Goal: Participate in discussion: Engage in conversation with other users on a specific topic

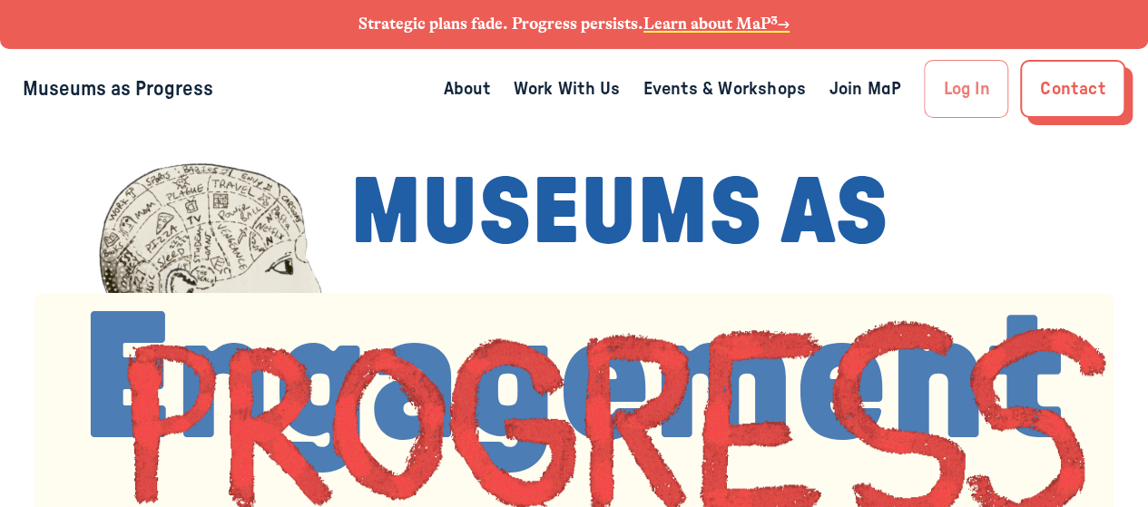
click at [975, 92] on link "Log In" at bounding box center [966, 89] width 84 height 58
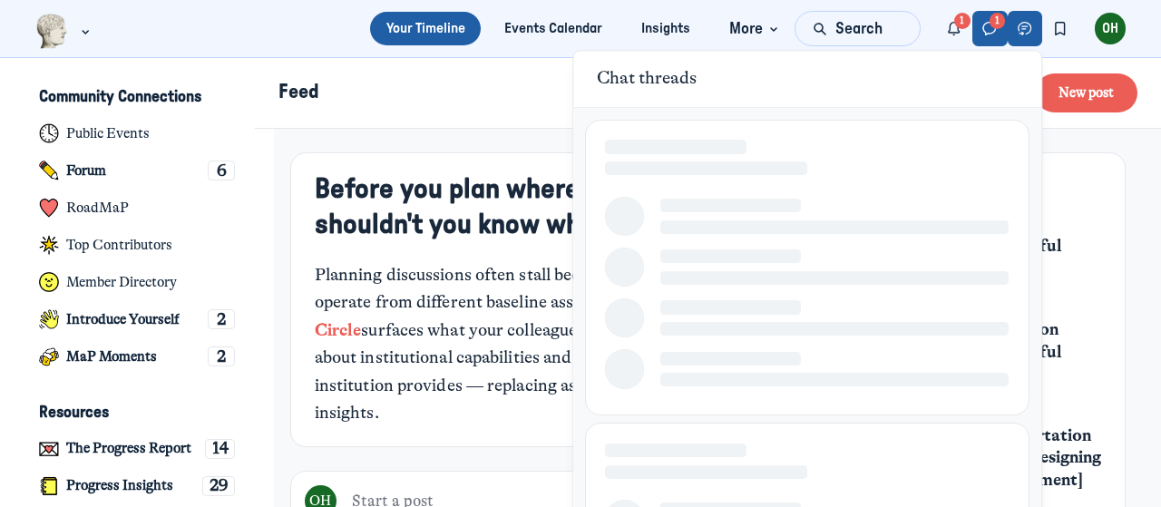
scroll to position [4319, 3566]
click at [985, 35] on icon "Direct messages" at bounding box center [990, 29] width 18 height 20
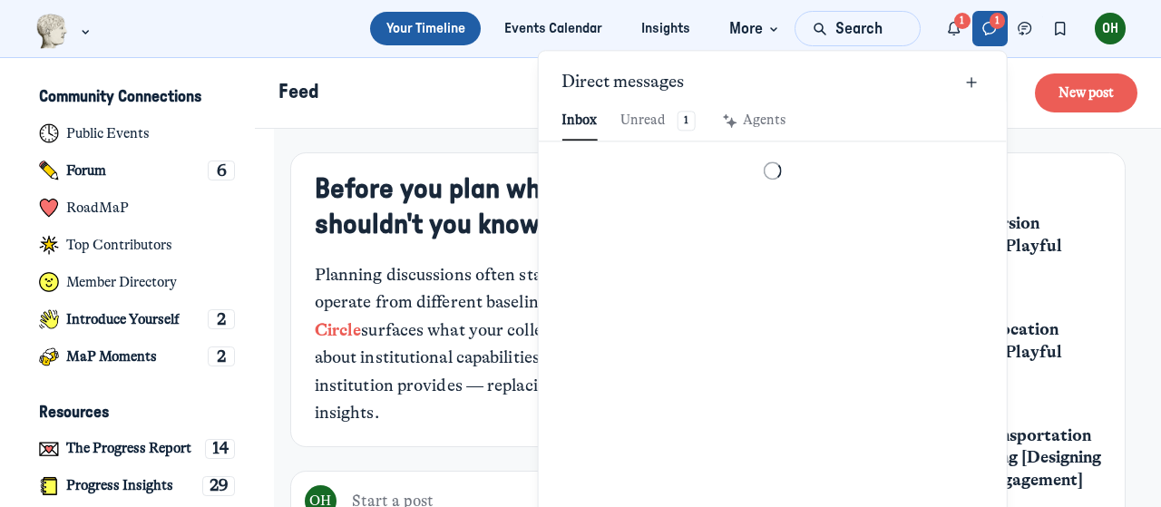
scroll to position [2469, 4231]
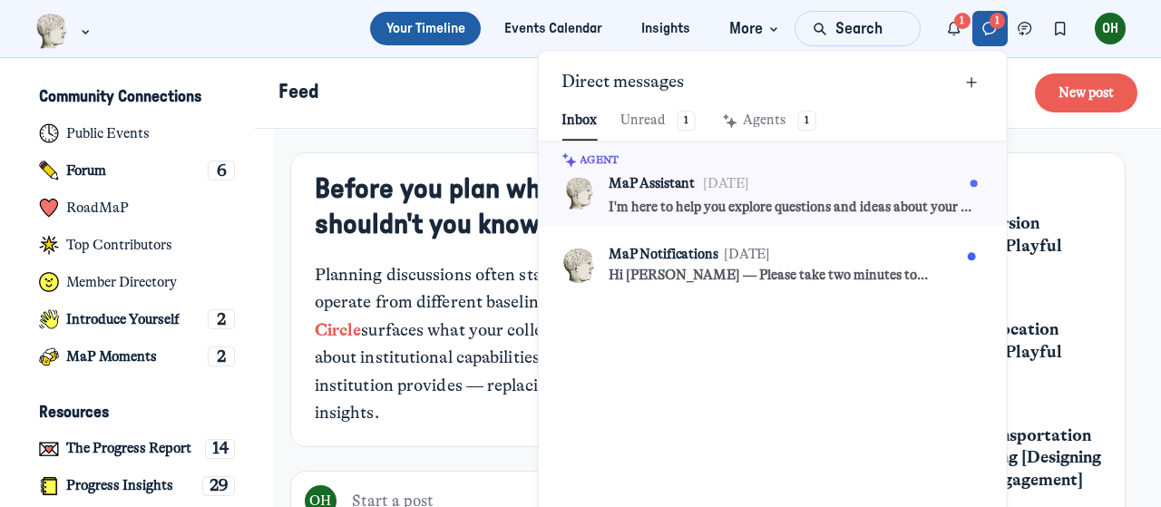
click at [971, 5] on ul "Your Timeline Events Calendar Insights More" at bounding box center [580, 28] width 1161 height 57
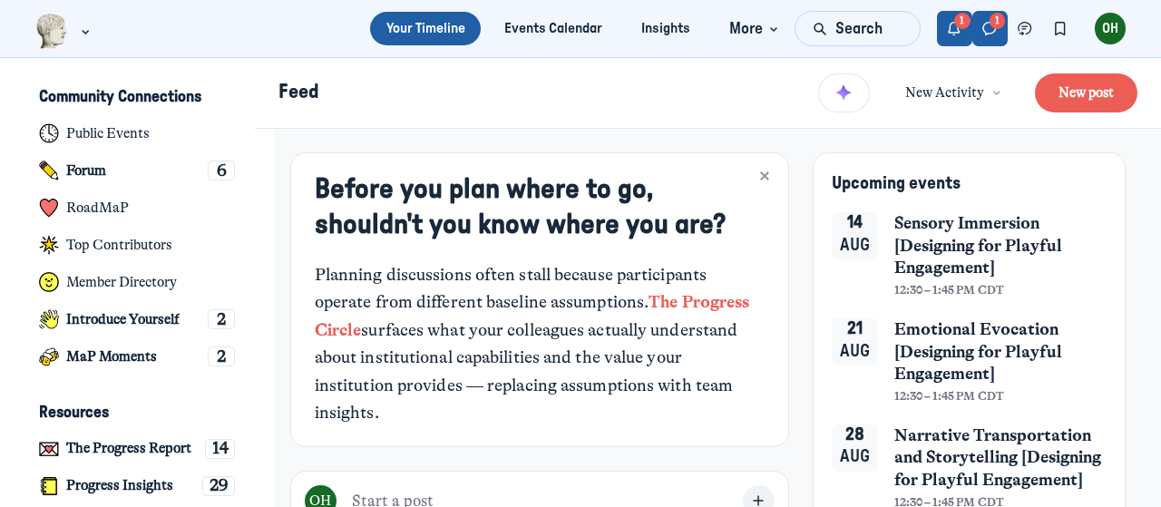
click at [956, 28] on icon "Notifications" at bounding box center [955, 29] width 18 height 20
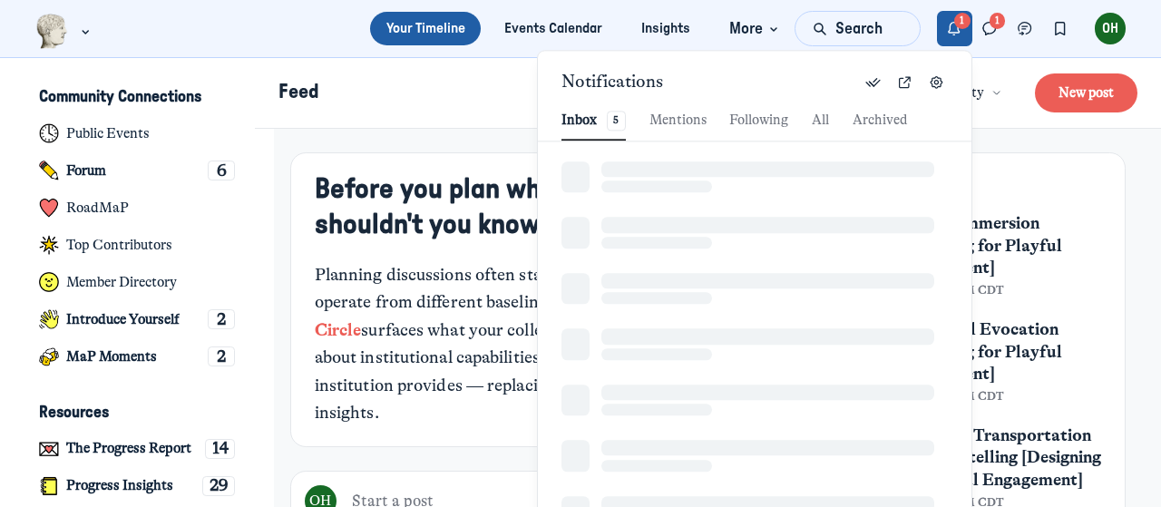
scroll to position [2469, 3889]
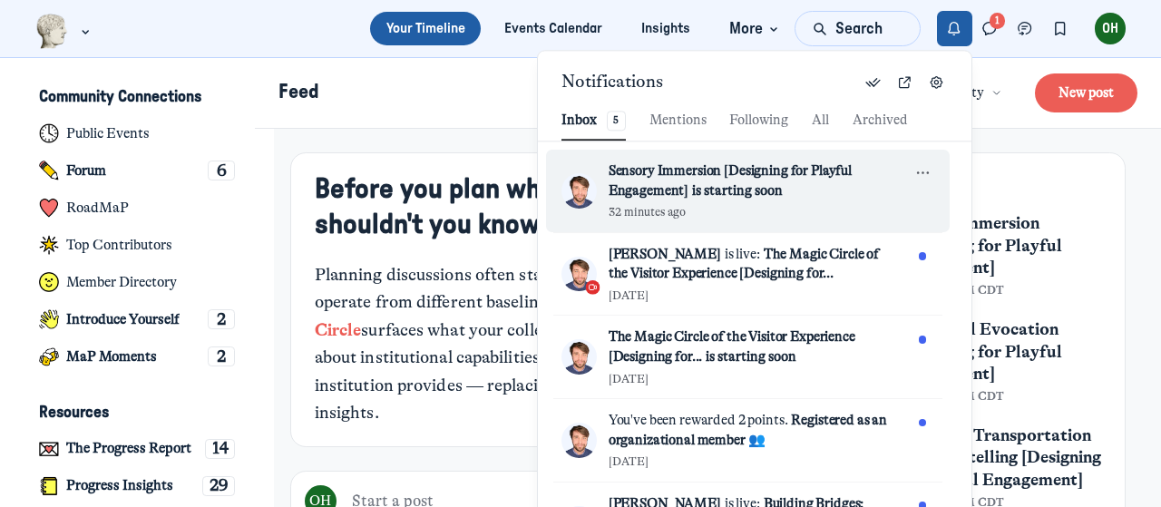
click at [791, 180] on span "Sensory Immersion [Designing for Playful Engagement] is starting soon" at bounding box center [753, 181] width 288 height 39
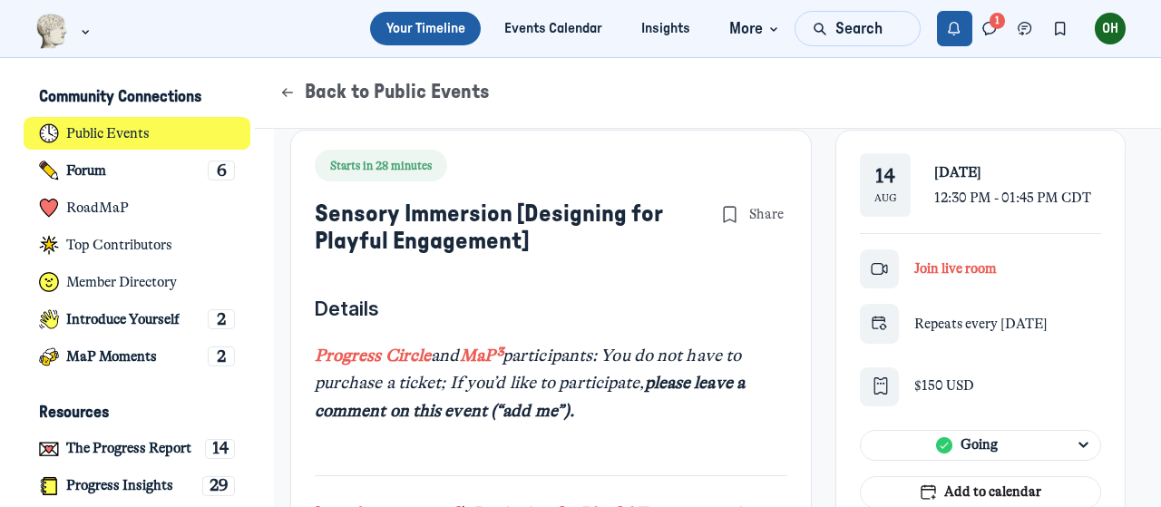
scroll to position [363, 0]
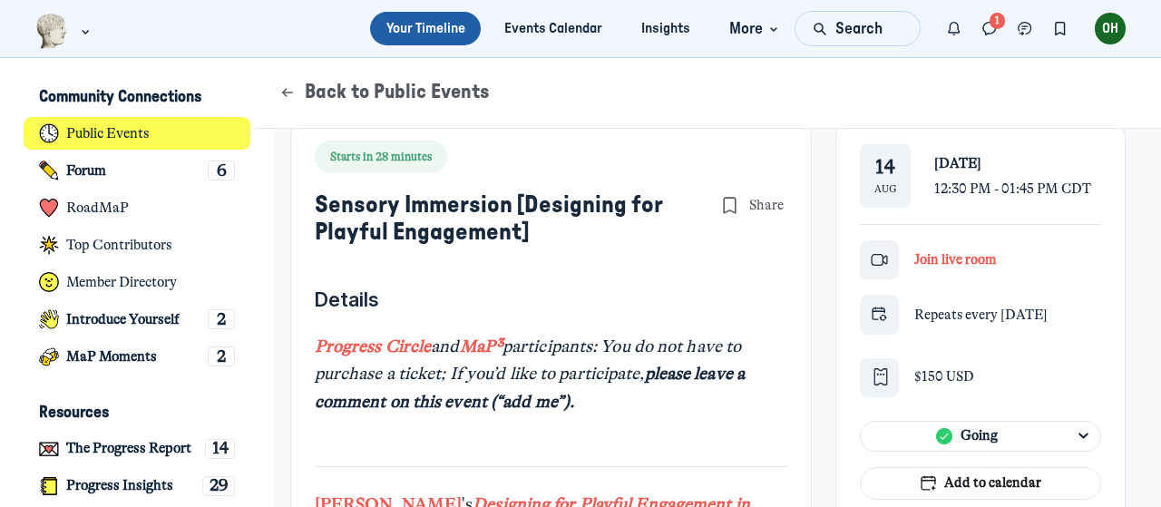
click at [967, 260] on span "Join live room" at bounding box center [956, 259] width 83 height 16
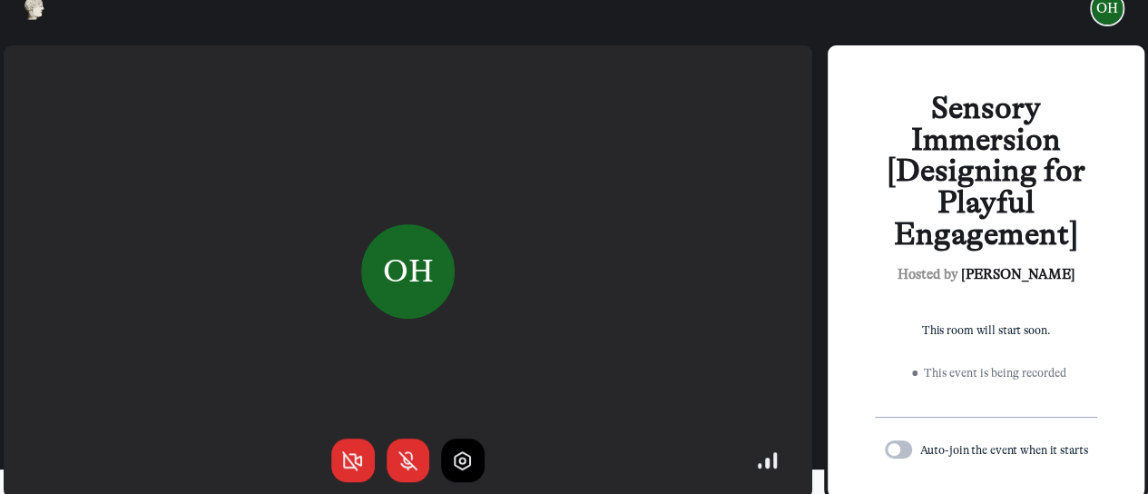
scroll to position [38, 0]
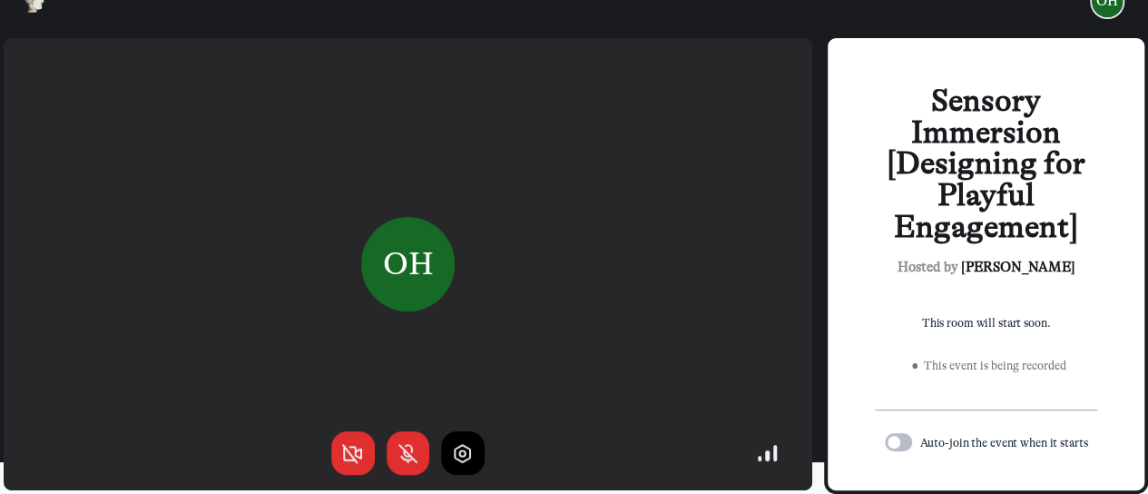
click at [912, 438] on label "Toggle switch" at bounding box center [898, 442] width 27 height 18
click at [0, 0] on input "Toggle switch" at bounding box center [0, 0] width 0 height 0
click at [777, 452] on div at bounding box center [775, 452] width 4 height 15
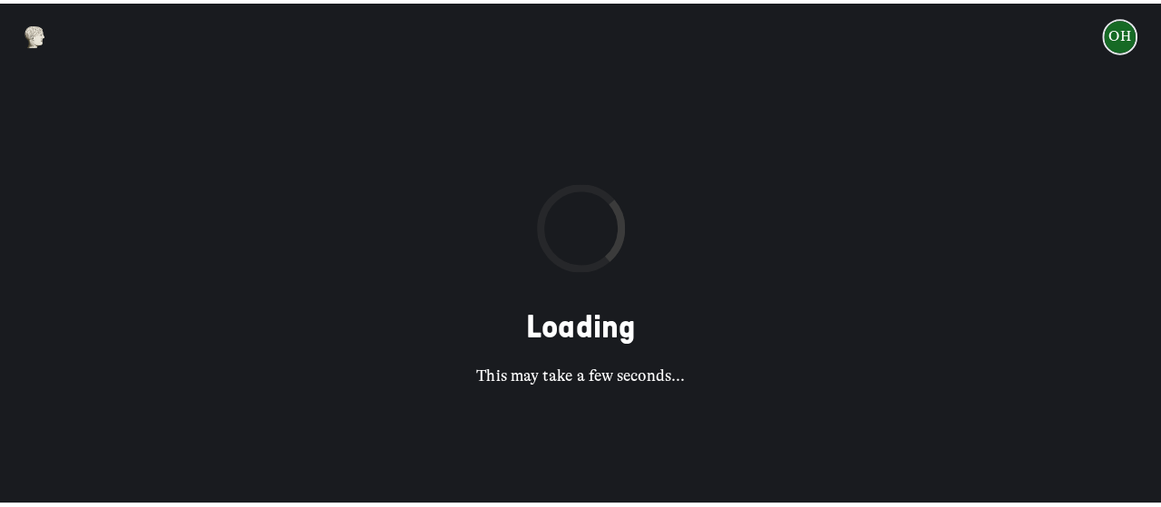
scroll to position [0, 0]
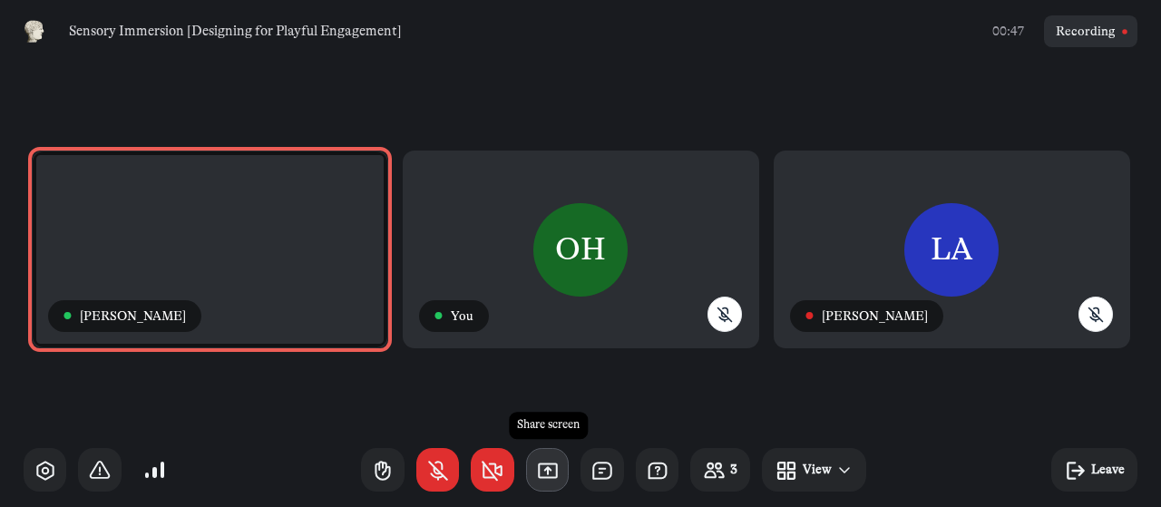
click at [546, 473] on icon "button" at bounding box center [548, 471] width 24 height 24
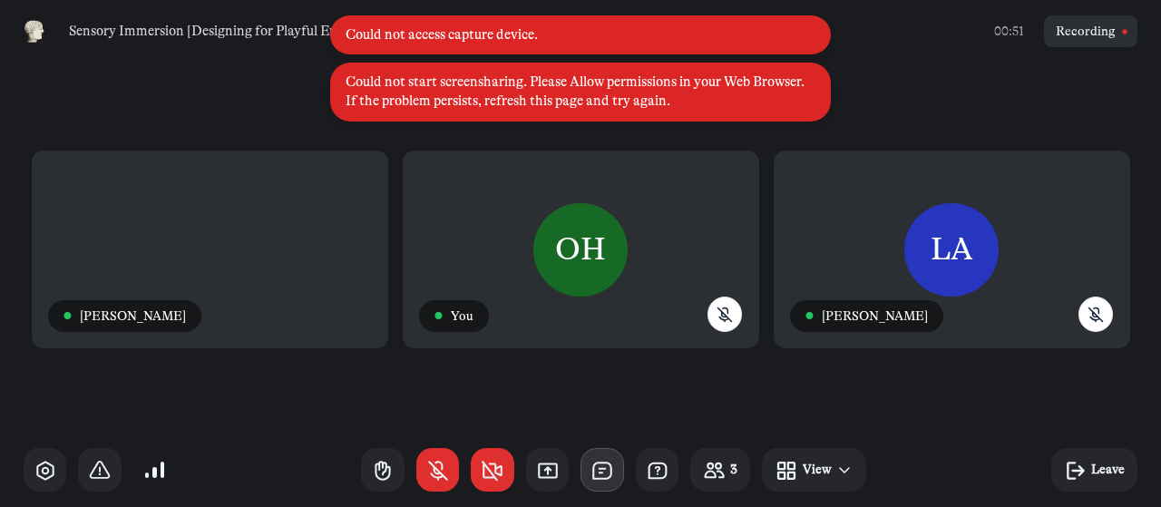
click at [604, 473] on use "button" at bounding box center [601, 470] width 17 height 15
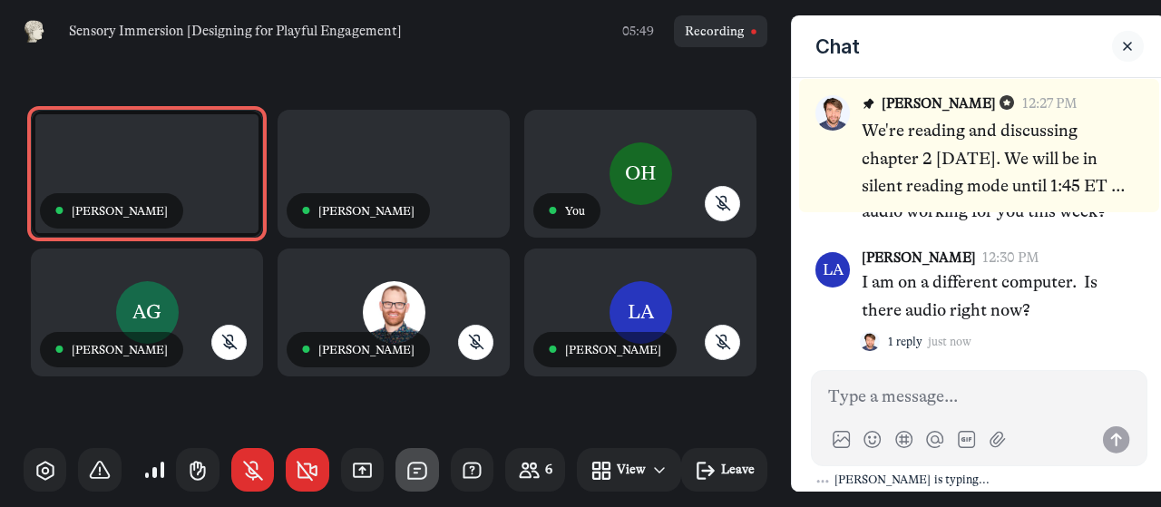
scroll to position [19, 0]
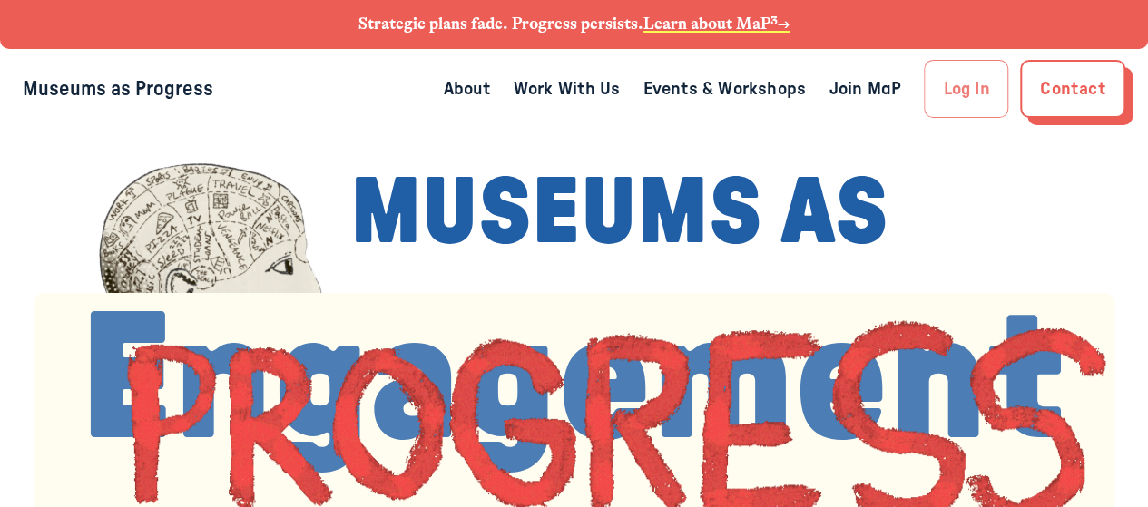
click at [966, 110] on link "Log In" at bounding box center [966, 89] width 84 height 58
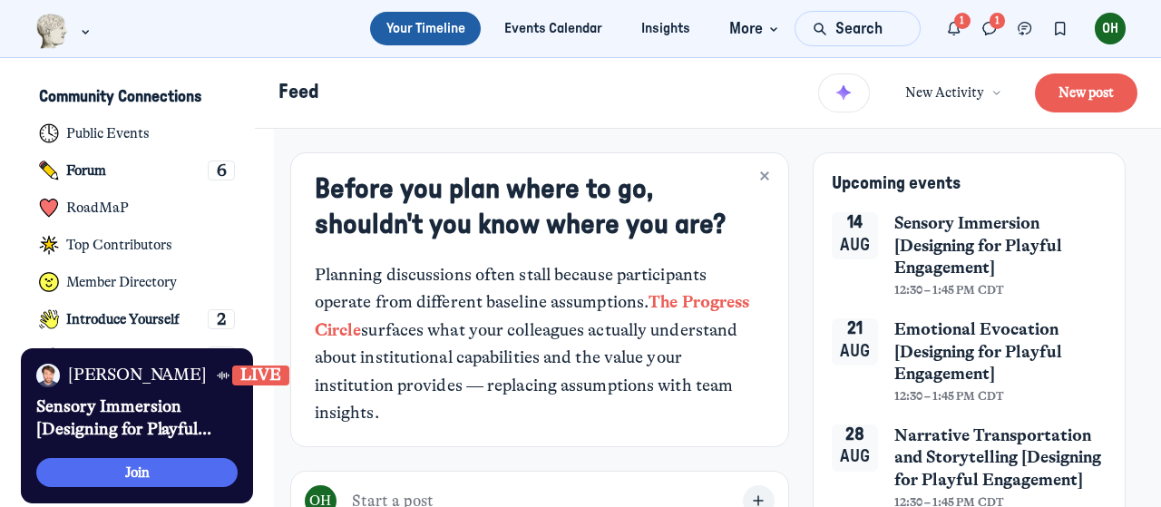
scroll to position [3633, 3566]
click at [929, 235] on span "Sensory Immersion [Designing for Playful Engagement]" at bounding box center [1001, 245] width 213 height 67
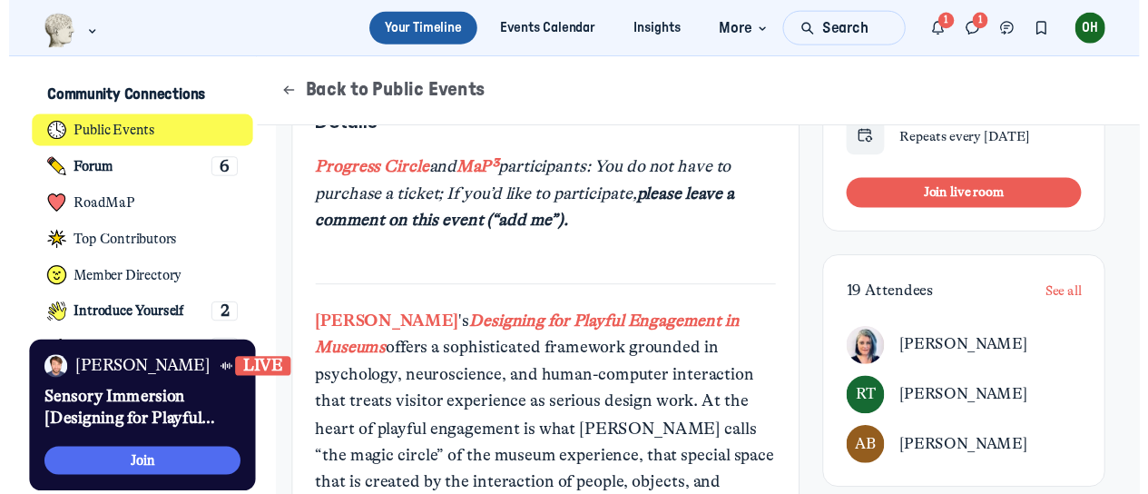
scroll to position [544, 0]
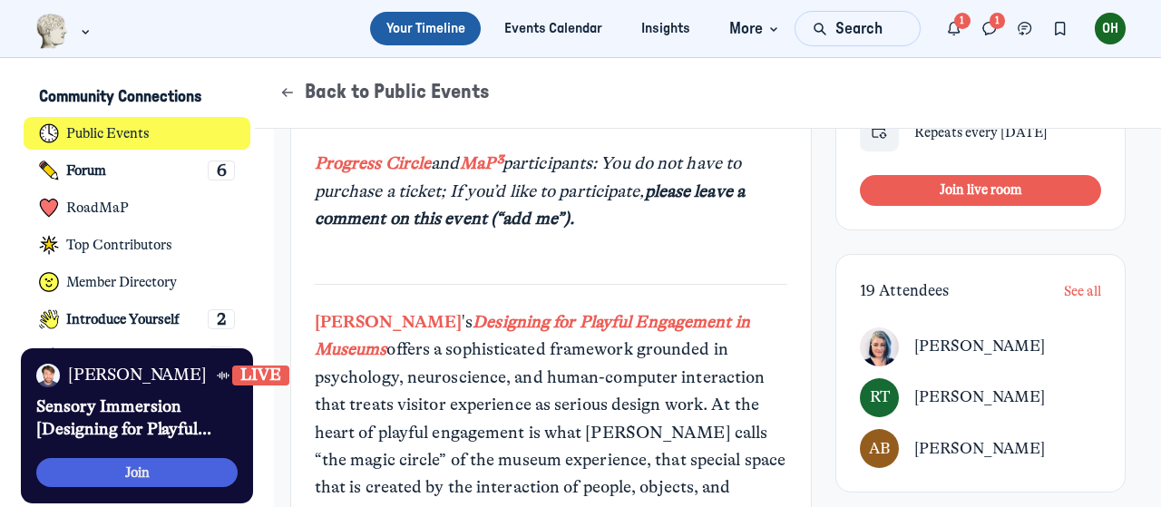
click at [145, 465] on button "Join" at bounding box center [136, 473] width 201 height 30
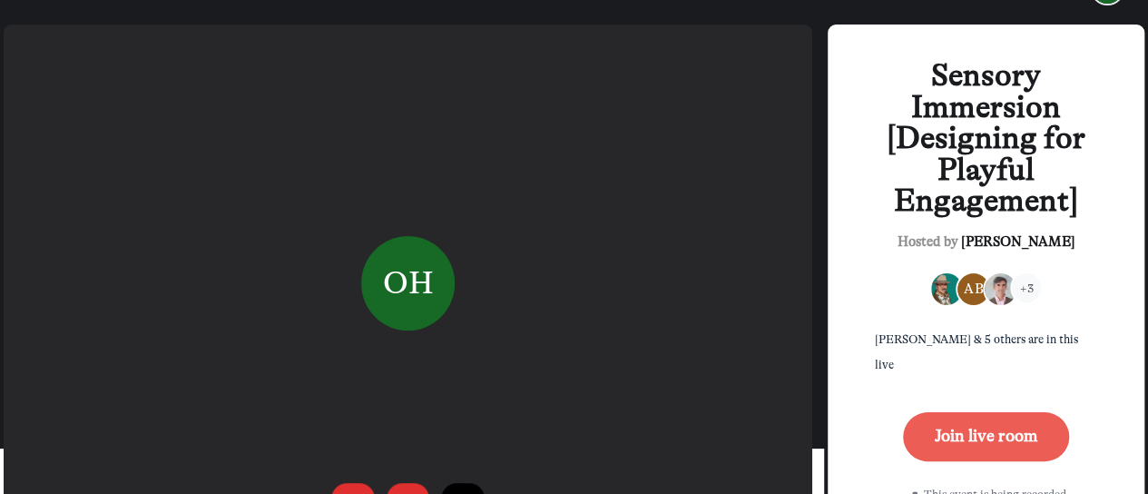
scroll to position [71, 0]
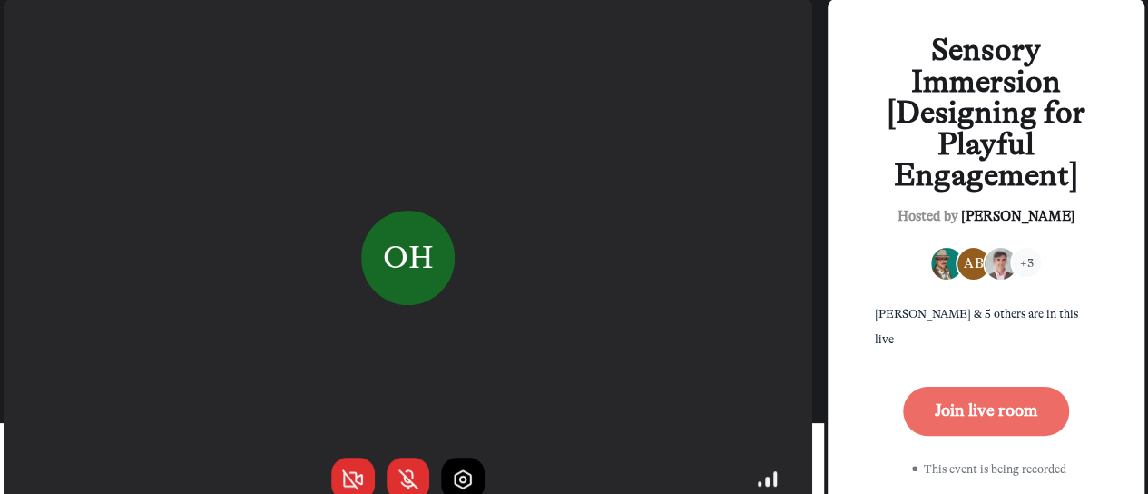
click at [1022, 387] on button "Join live room" at bounding box center [986, 411] width 166 height 49
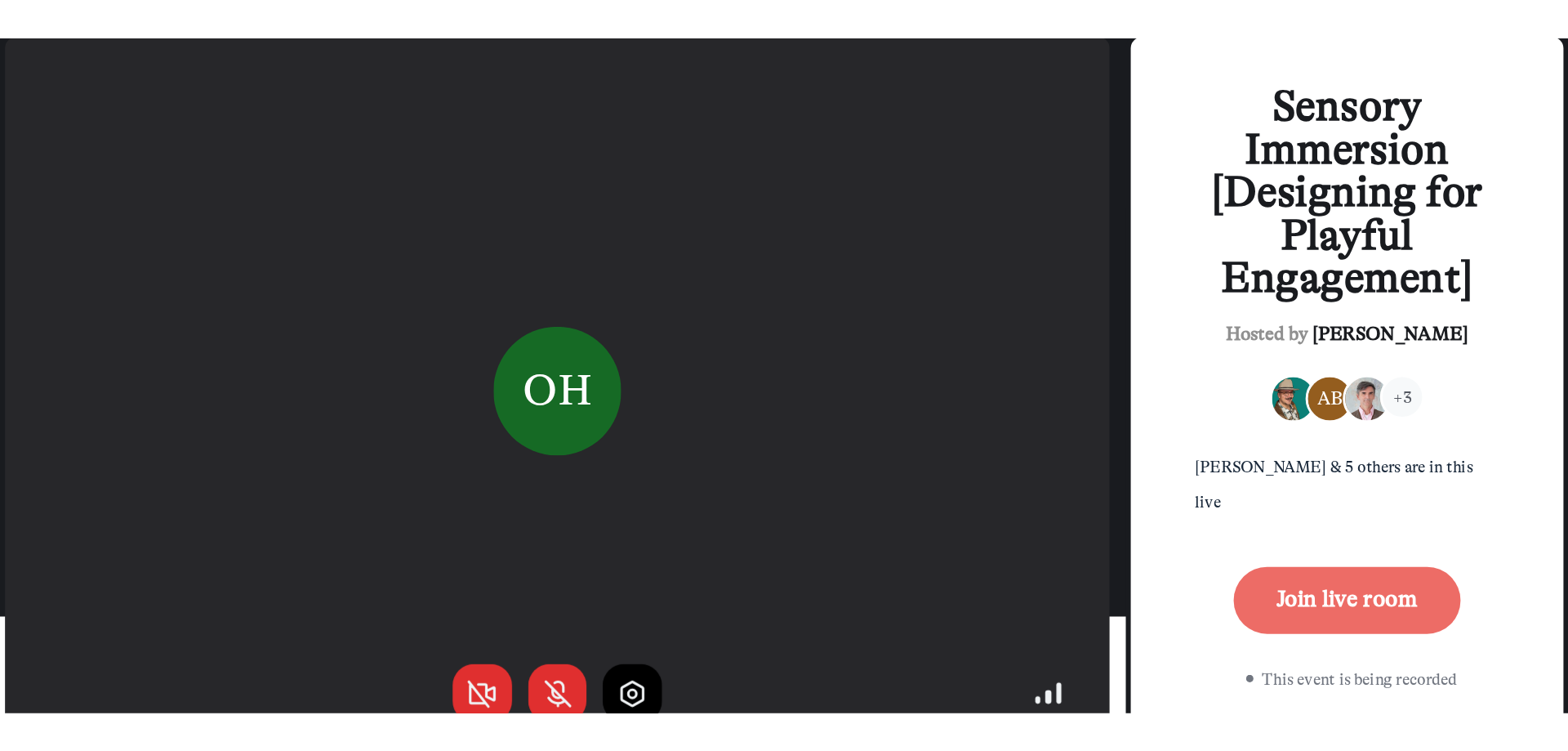
scroll to position [0, 0]
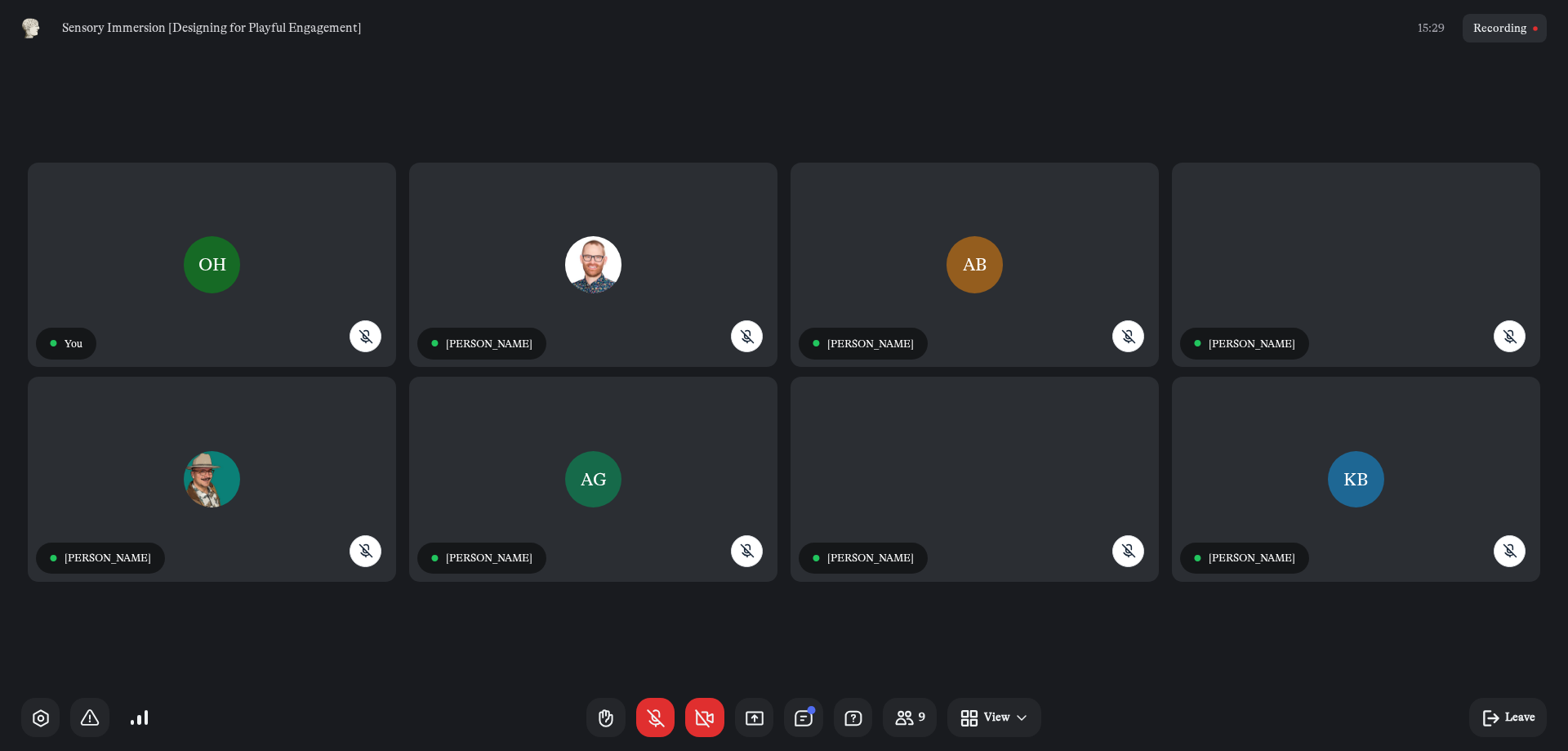
click at [1045, 456] on div "OH ● You JR ● Jacob Rorem AB ● Anne Baycroft ● Kyle Bowen NJ ● Nathan C Jones A…" at bounding box center [784, 370] width 1568 height 628
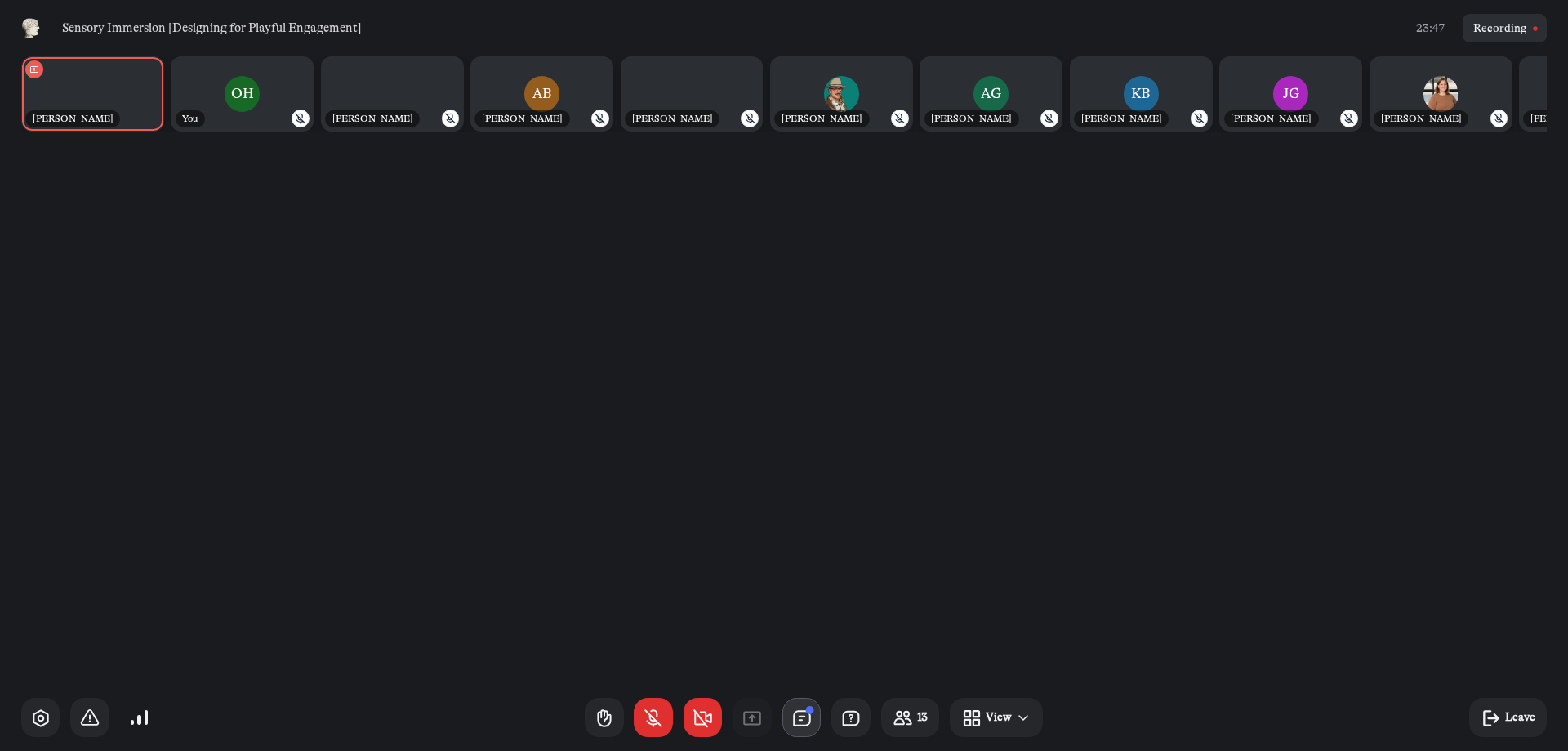
click at [814, 456] on use "button" at bounding box center [809, 710] width 8 height 8
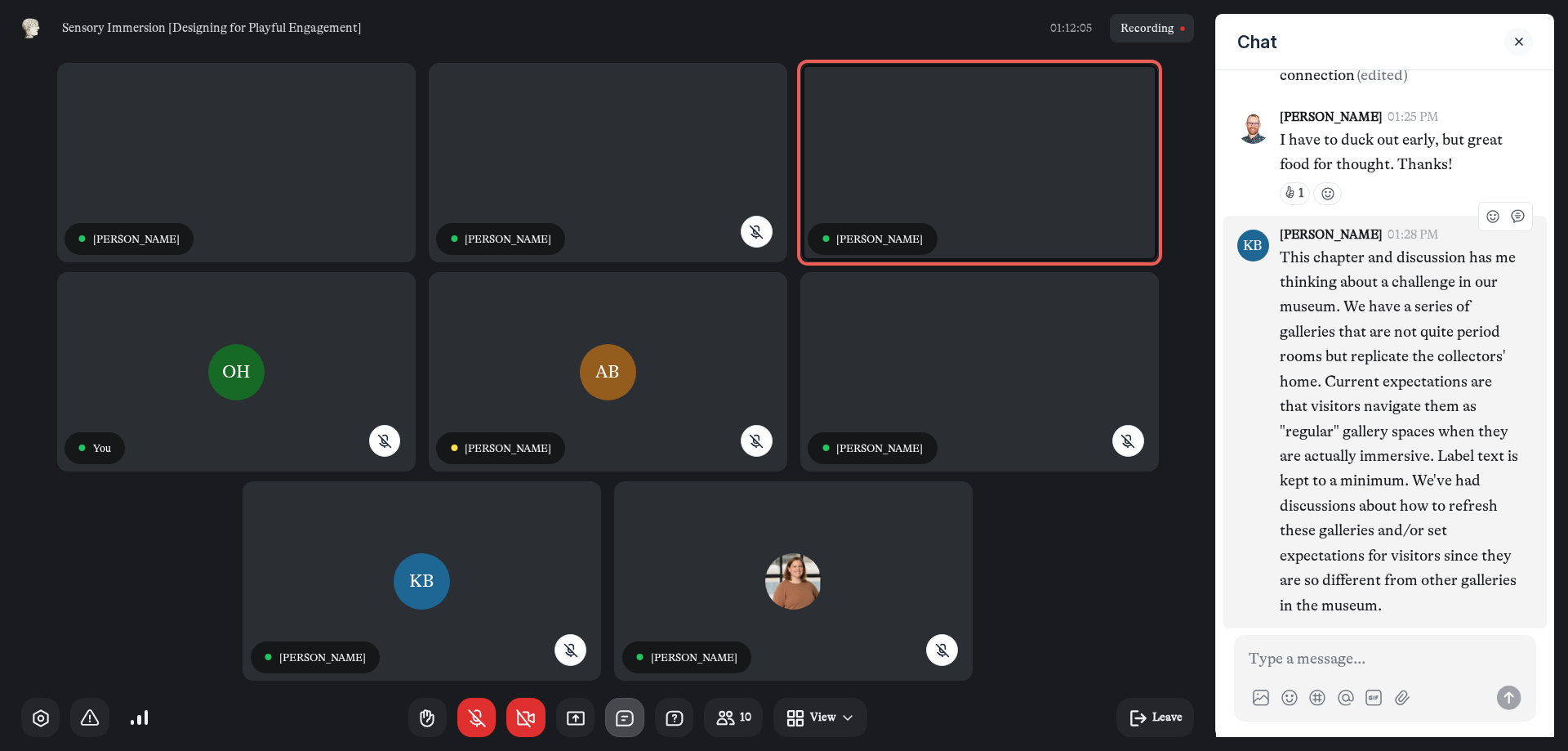
scroll to position [5, 0]
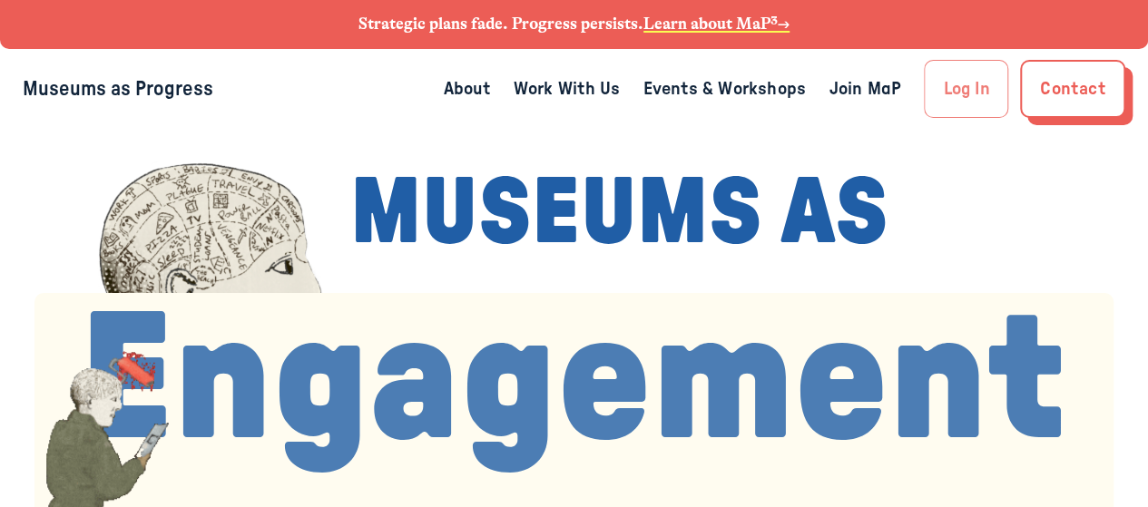
click at [969, 79] on link "Log In" at bounding box center [966, 89] width 84 height 58
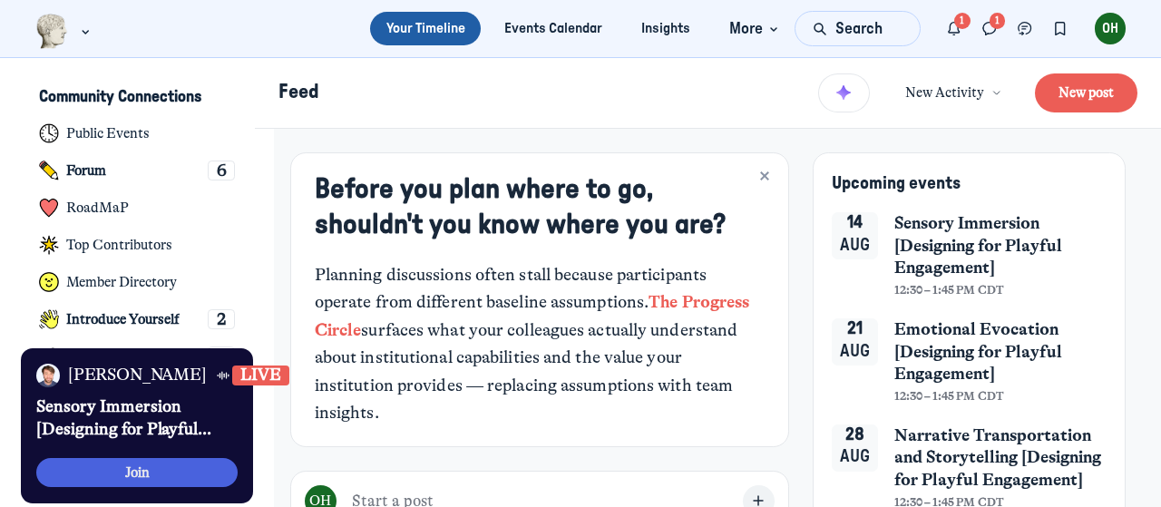
scroll to position [3633, 3566]
click at [201, 475] on button "Join" at bounding box center [136, 473] width 201 height 30
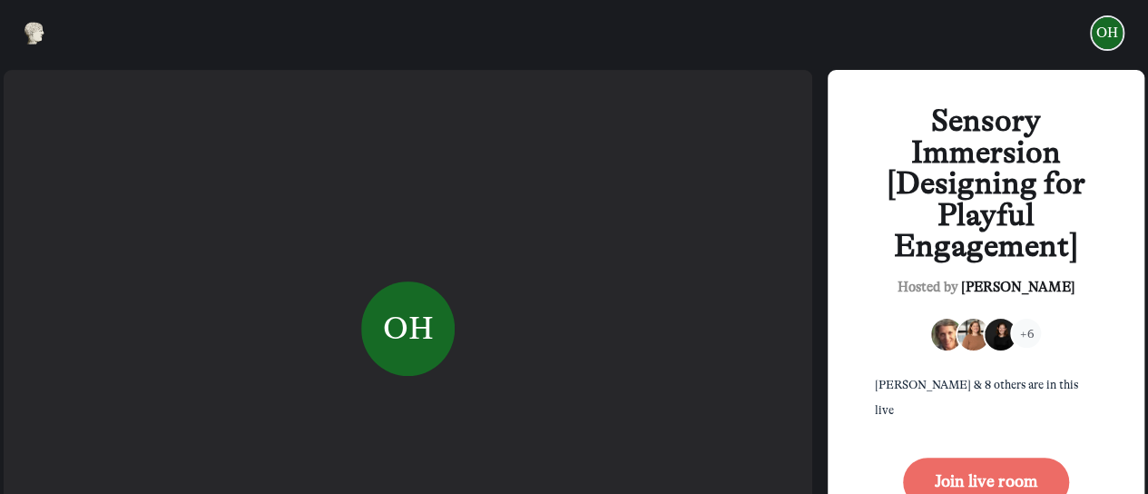
click at [993, 457] on button "Join live room" at bounding box center [986, 481] width 166 height 49
